Goal: Entertainment & Leisure: Consume media (video, audio)

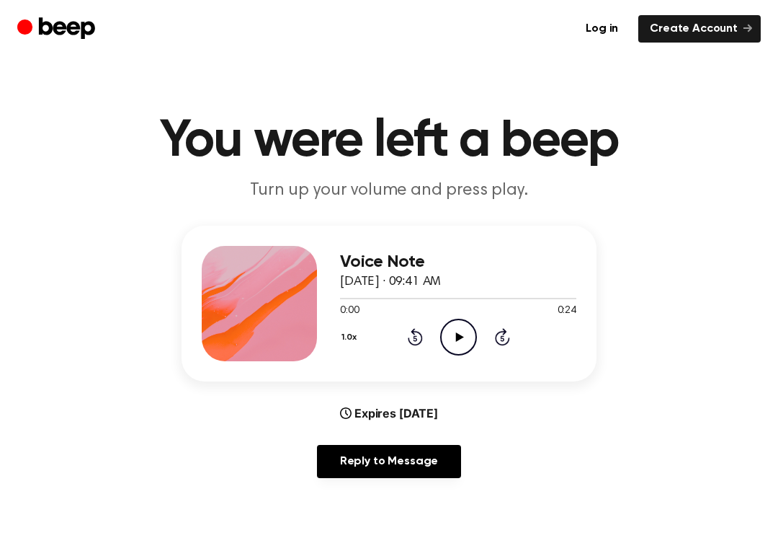
click at [457, 314] on div "0:00 0:24" at bounding box center [458, 310] width 236 height 15
click at [453, 329] on icon "Play Audio" at bounding box center [458, 337] width 37 height 37
click at [550, 348] on div "1.0x Rewind 5 seconds Pause Audio Skip 5 seconds" at bounding box center [458, 337] width 236 height 37
click at [473, 329] on icon "Pause Audio" at bounding box center [458, 337] width 37 height 37
click at [417, 332] on icon at bounding box center [415, 336] width 15 height 17
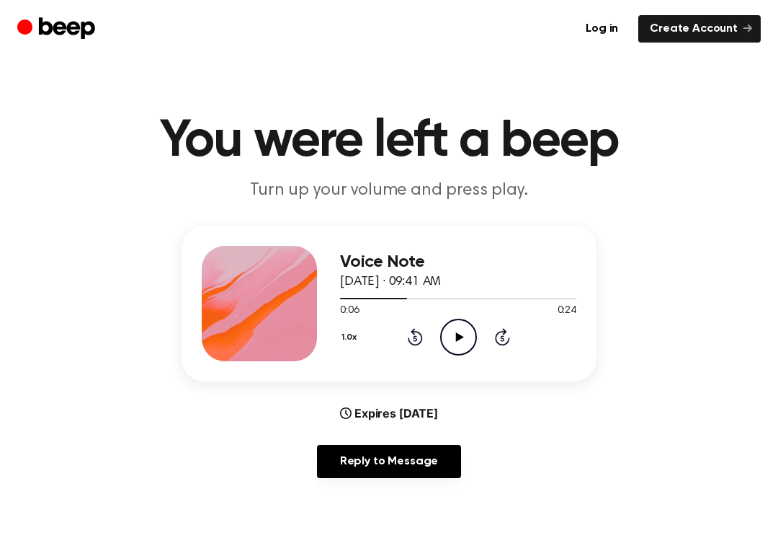
click at [416, 332] on icon at bounding box center [415, 336] width 15 height 17
click at [417, 334] on icon "Rewind 5 seconds" at bounding box center [415, 336] width 16 height 19
click at [458, 333] on icon "Play Audio" at bounding box center [458, 337] width 37 height 37
click at [455, 348] on icon "Play Audio" at bounding box center [458, 337] width 37 height 37
click at [461, 325] on icon "Play Audio" at bounding box center [458, 337] width 37 height 37
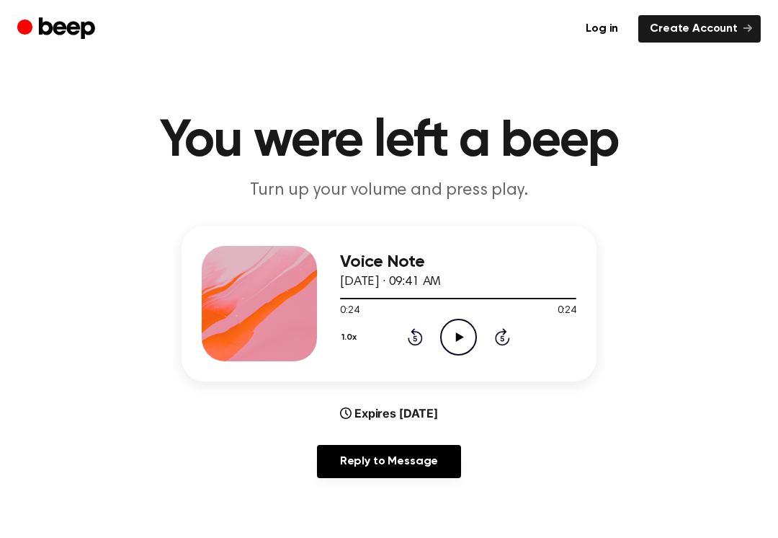
click at [461, 324] on icon "Play Audio" at bounding box center [458, 337] width 37 height 37
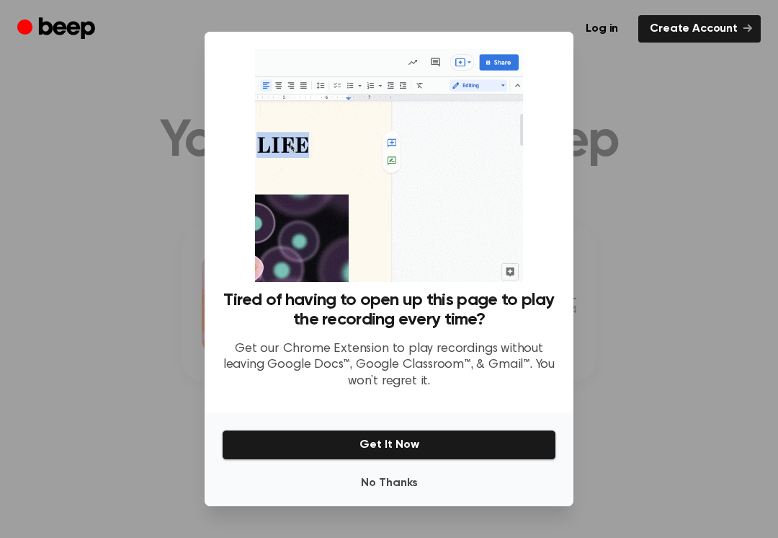
click at [107, 336] on div at bounding box center [389, 269] width 778 height 538
click at [146, 329] on div at bounding box center [389, 269] width 778 height 538
click at [145, 329] on div at bounding box center [389, 269] width 778 height 538
click at [144, 310] on div at bounding box center [389, 269] width 778 height 538
click at [144, 309] on div at bounding box center [389, 269] width 778 height 538
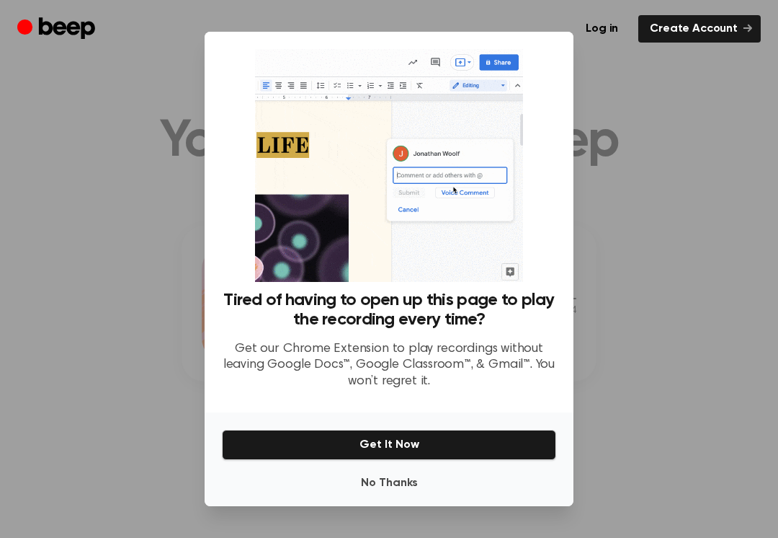
click at [48, 299] on div at bounding box center [389, 269] width 778 height 538
click at [35, 291] on div at bounding box center [389, 269] width 778 height 538
